Goal: Transaction & Acquisition: Obtain resource

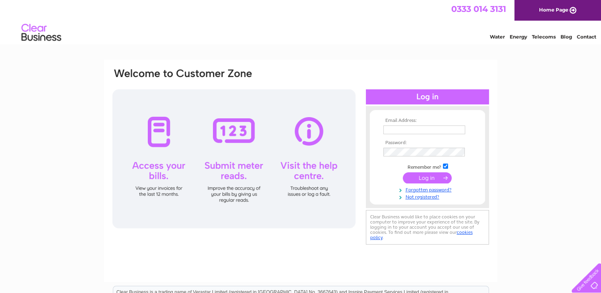
type input "office@cathedraloftheisles.org"
click at [426, 178] on input "submit" at bounding box center [427, 177] width 49 height 11
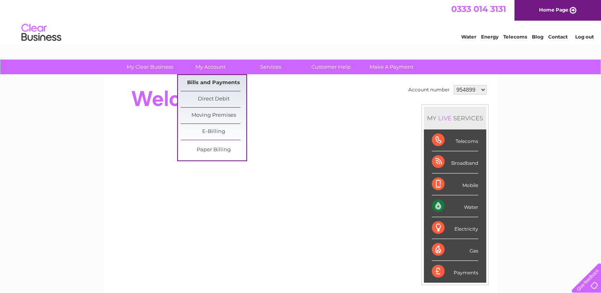
click at [211, 80] on link "Bills and Payments" at bounding box center [214, 83] width 66 height 16
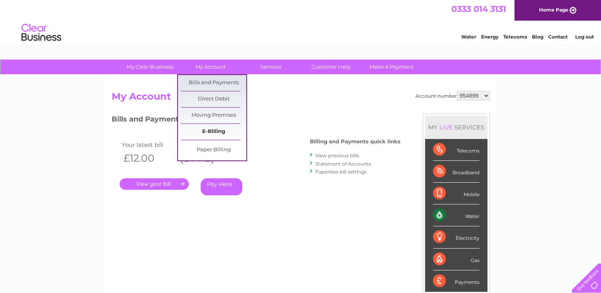
click at [220, 129] on link "E-Billing" at bounding box center [214, 132] width 66 height 16
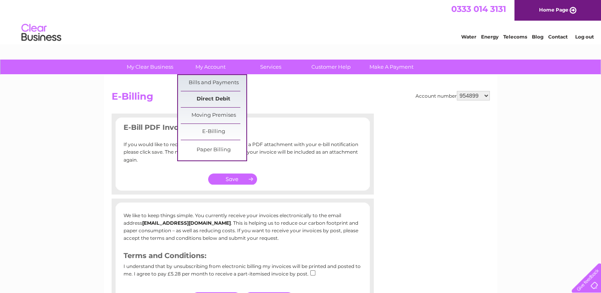
click at [220, 100] on link "Direct Debit" at bounding box center [214, 99] width 66 height 16
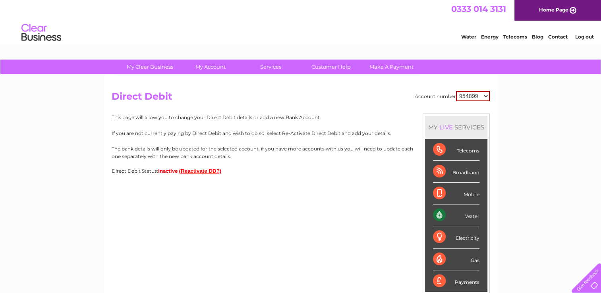
click at [485, 99] on select "954899 957212 1118896" at bounding box center [473, 96] width 34 height 10
select select "957212"
click at [457, 91] on select "954899 957212 1118896" at bounding box center [473, 96] width 34 height 10
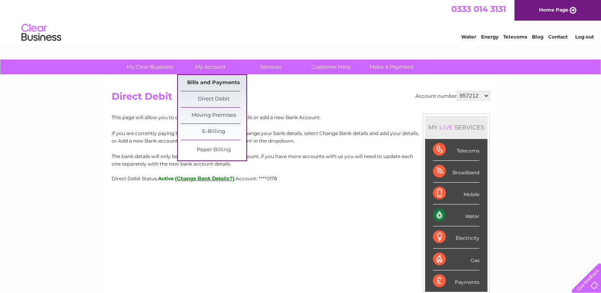
click at [223, 83] on link "Bills and Payments" at bounding box center [214, 83] width 66 height 16
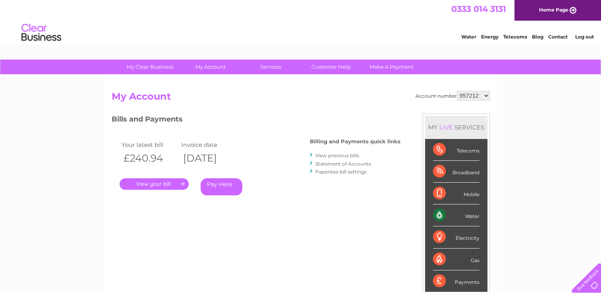
click at [173, 183] on link "." at bounding box center [154, 184] width 69 height 12
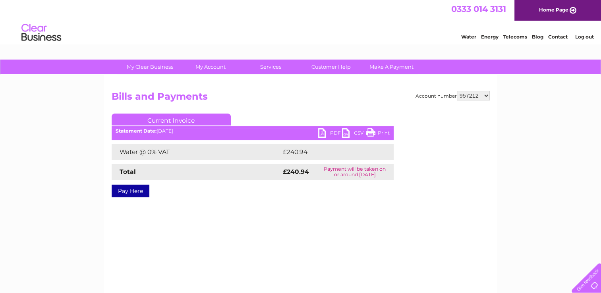
click at [333, 133] on link "PDF" at bounding box center [330, 134] width 24 height 12
